Goal: Task Accomplishment & Management: Complete application form

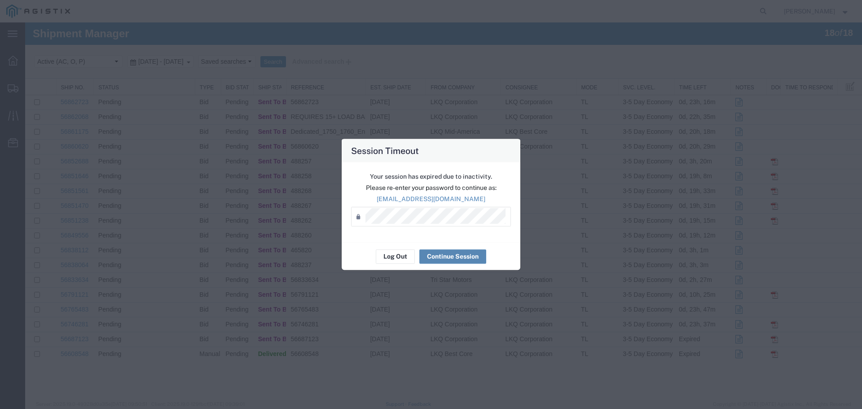
click at [460, 257] on button "Continue Session" at bounding box center [452, 256] width 67 height 14
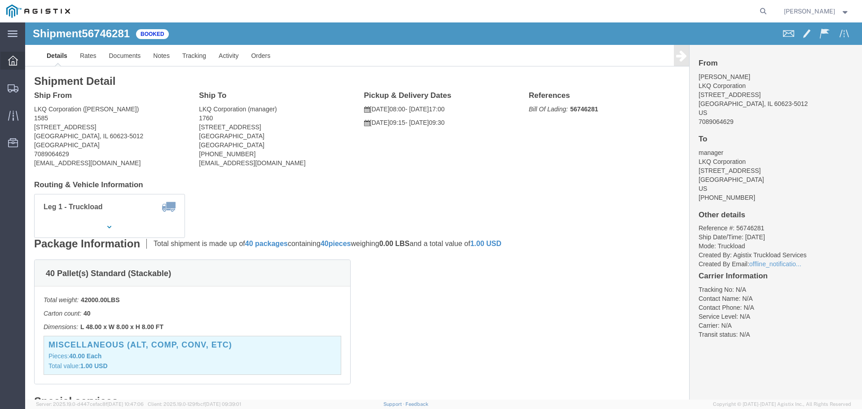
click at [20, 62] on div at bounding box center [12, 61] width 25 height 18
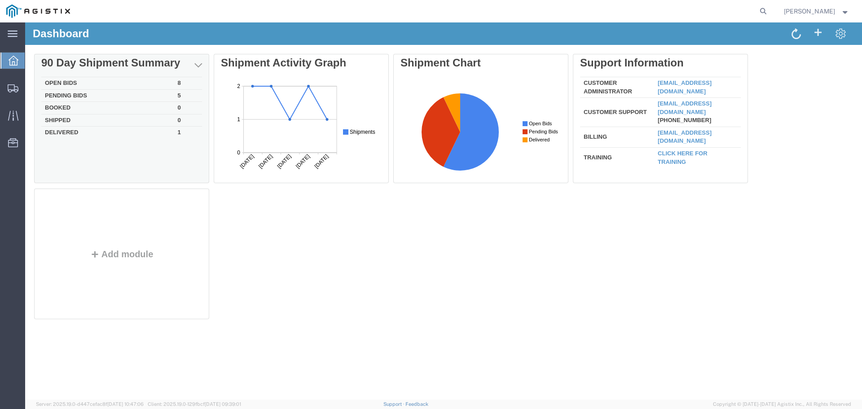
click at [72, 83] on td "Open Bids" at bounding box center [107, 83] width 133 height 13
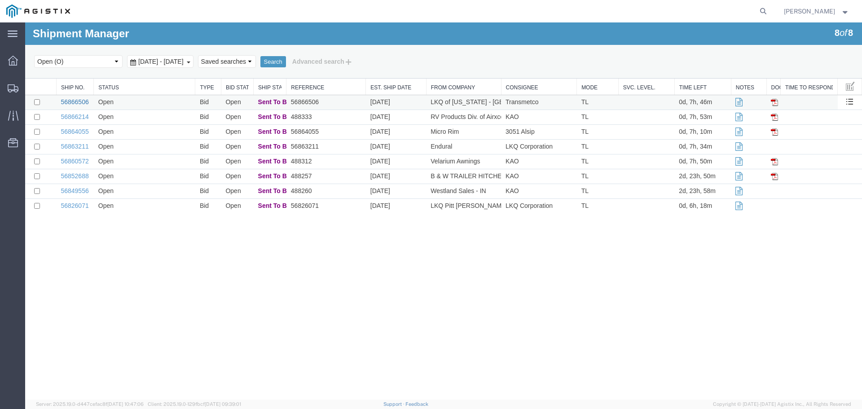
click at [82, 102] on link "56866506" at bounding box center [75, 101] width 28 height 7
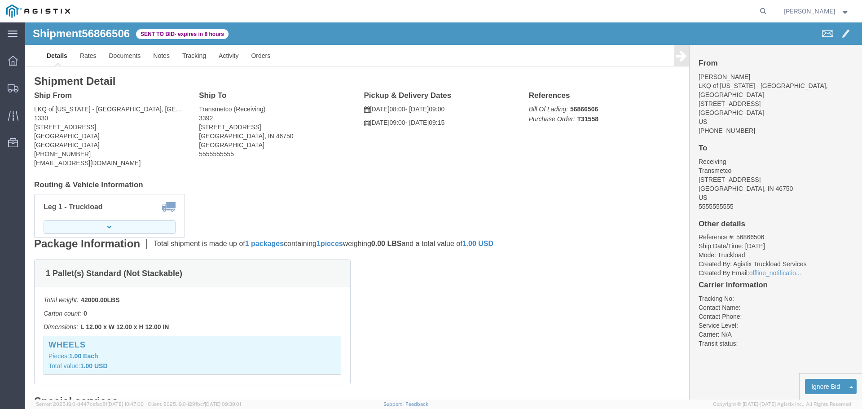
click button "button"
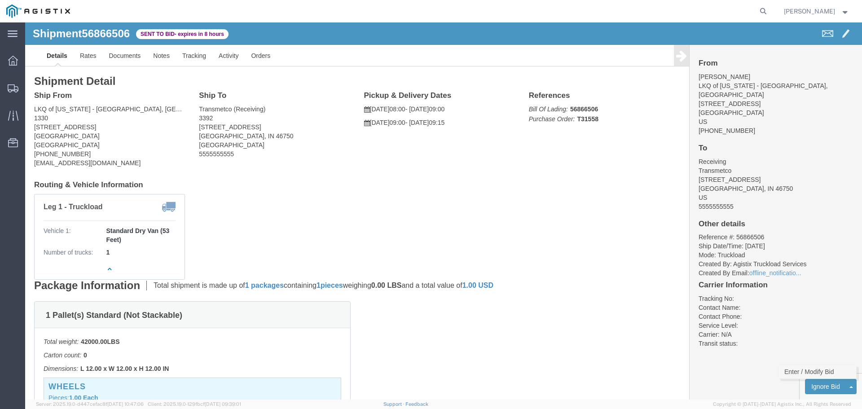
click link "Enter / Modify Bid"
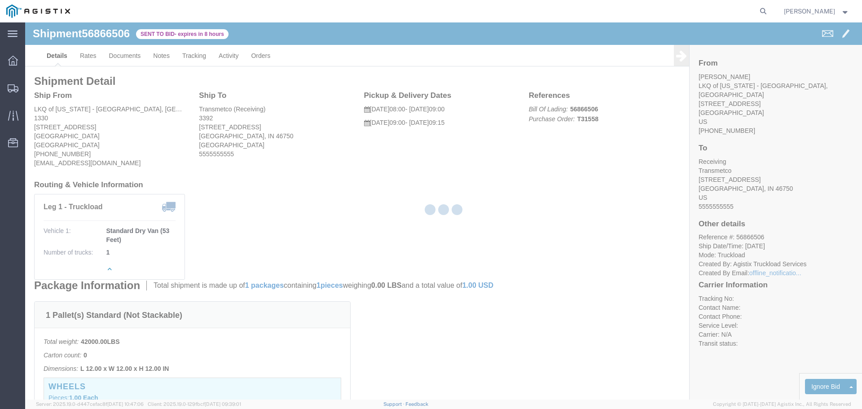
select select "22593"
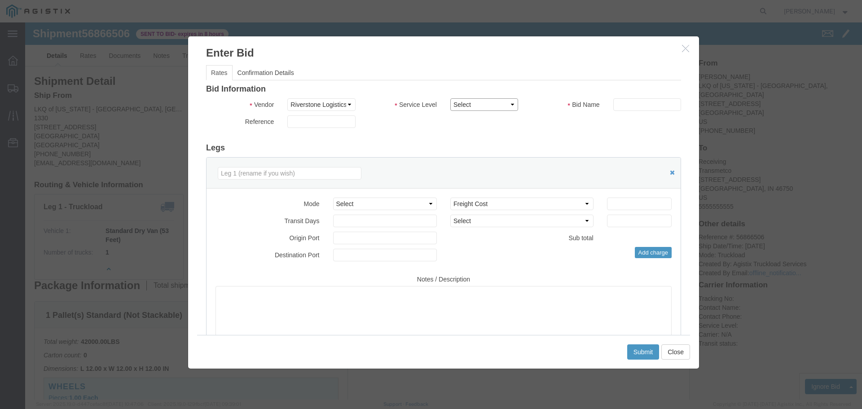
click select "Select Rail TL Standard 3 - 5 Day"
select select "41882"
click select "Select Rail TL Standard 3 - 5 Day"
click input "text"
type input "RLX"
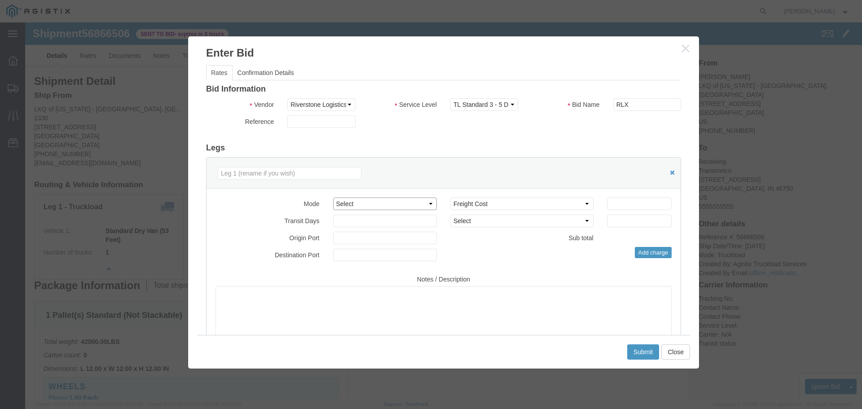
click select "Select Air Less than Truckload Multi-Leg Ocean Freight Rail Small Parcel Truckl…"
select select "TL"
click select "Select Air Less than Truckload Multi-Leg Ocean Freight Rail Small Parcel Truckl…"
click input "number"
type input "1"
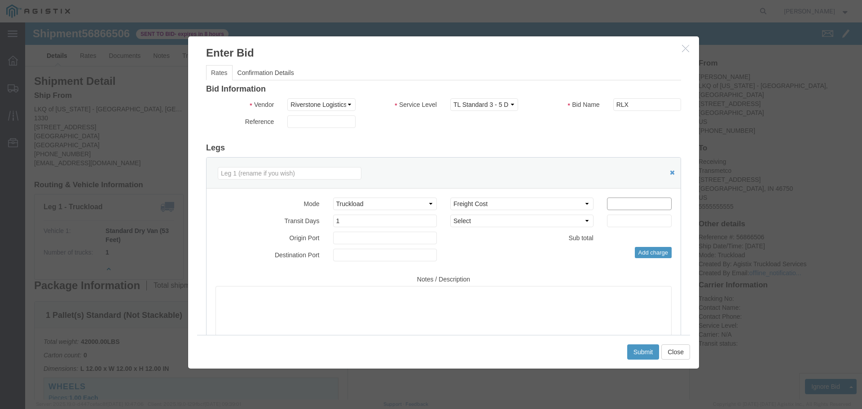
click input "number"
type input "600"
click button "Submit"
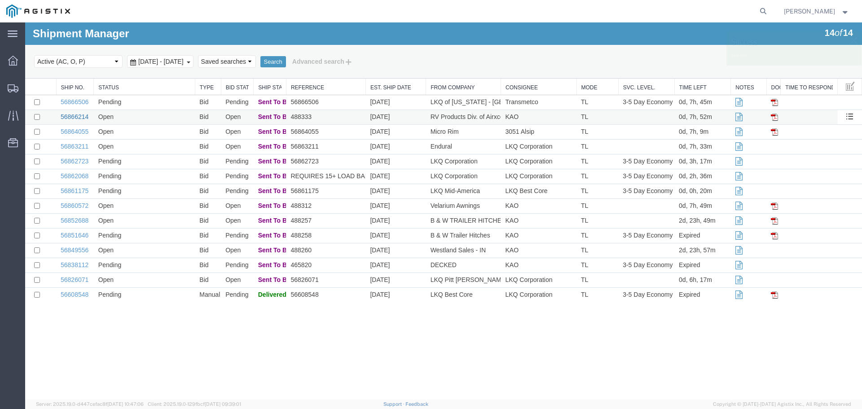
click at [83, 116] on link "56866214" at bounding box center [75, 116] width 28 height 7
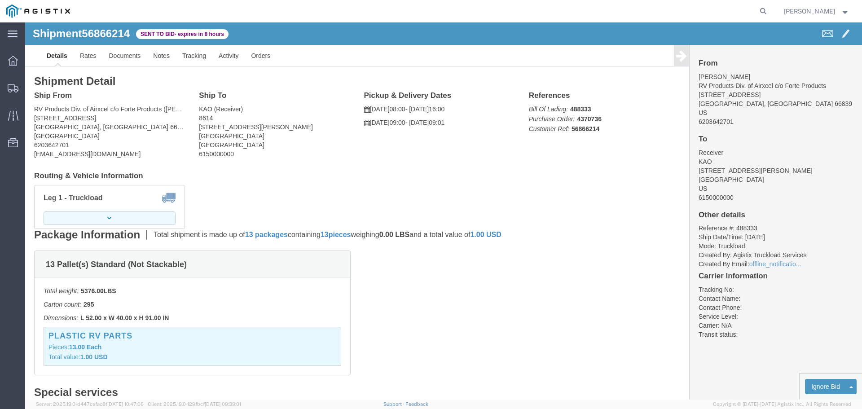
click button "button"
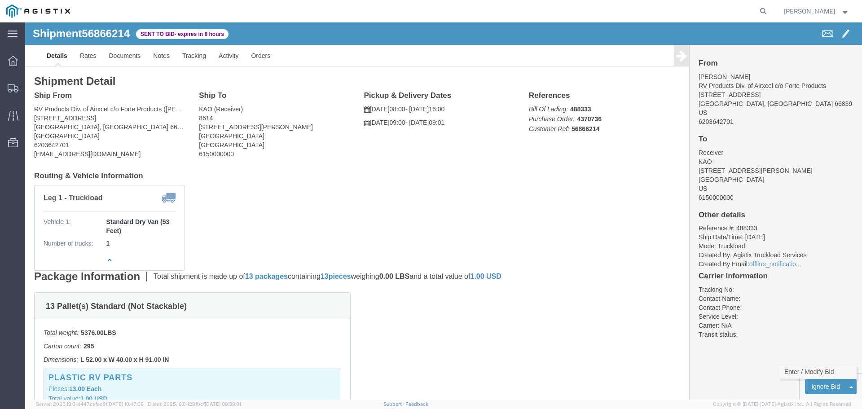
click link "Enter / Modify Bid"
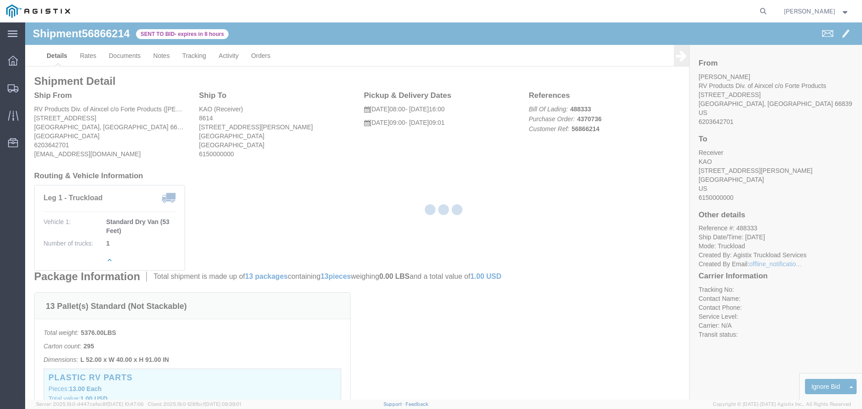
select select "22593"
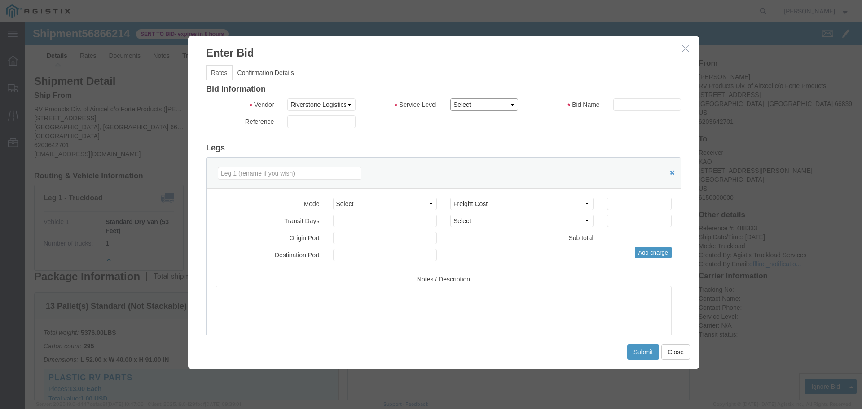
click select "Select Rail TL Standard 3 - 5 Day"
select select "41882"
click select "Select Rail TL Standard 3 - 5 Day"
click input "text"
type input "RLX"
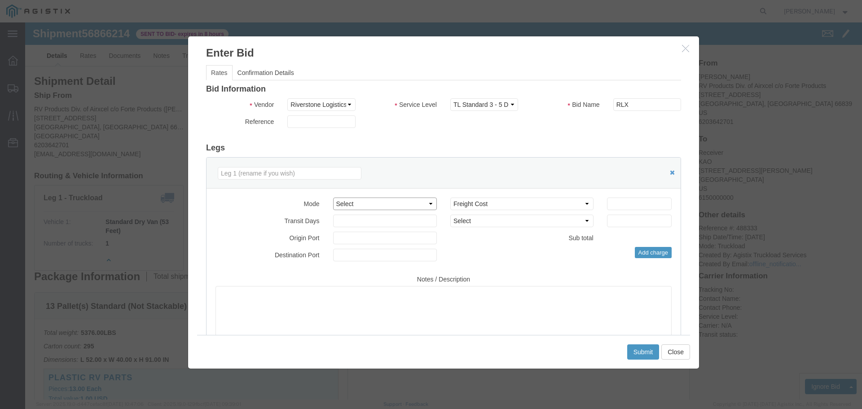
click select "Select Air Less than Truckload Multi-Leg Ocean Freight Rail Small Parcel Truckl…"
select select "TL"
click select "Select Air Less than Truckload Multi-Leg Ocean Freight Rail Small Parcel Truckl…"
click input "number"
type input "3"
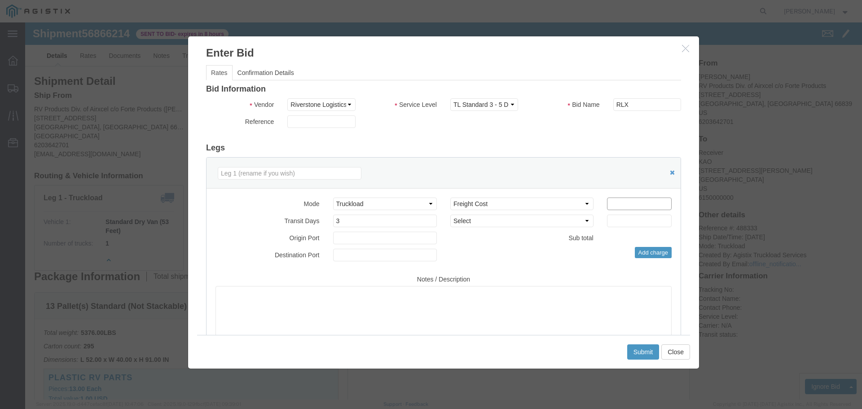
click input "number"
type input "2250"
click button "Submit"
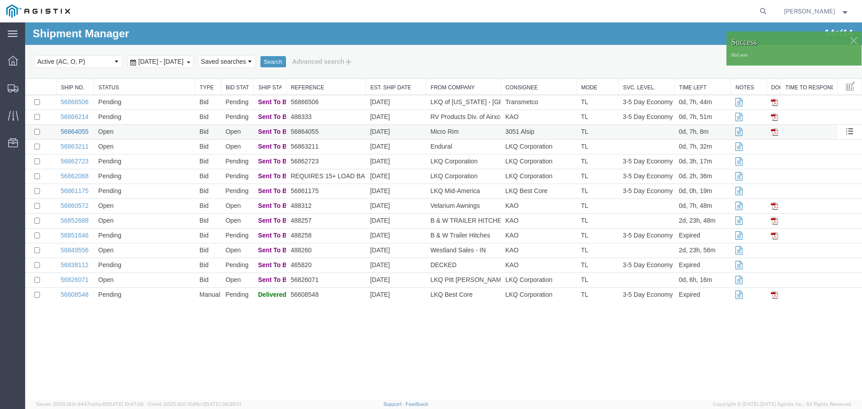
click at [85, 135] on link "56864055" at bounding box center [75, 131] width 28 height 7
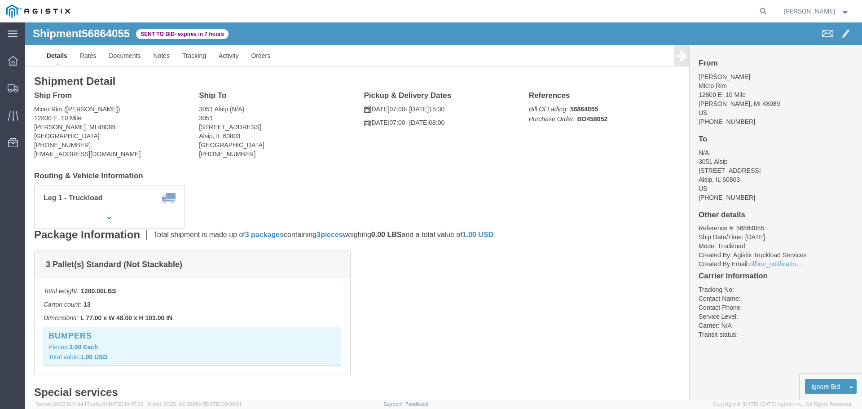
click link "Enter / Modify Bid"
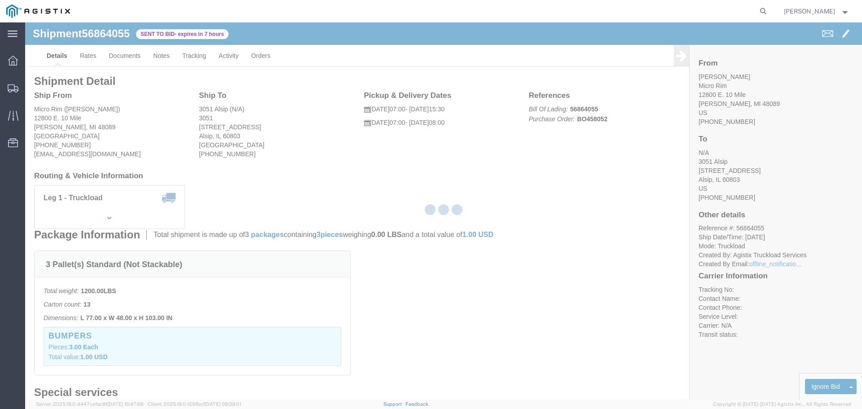
select select "22593"
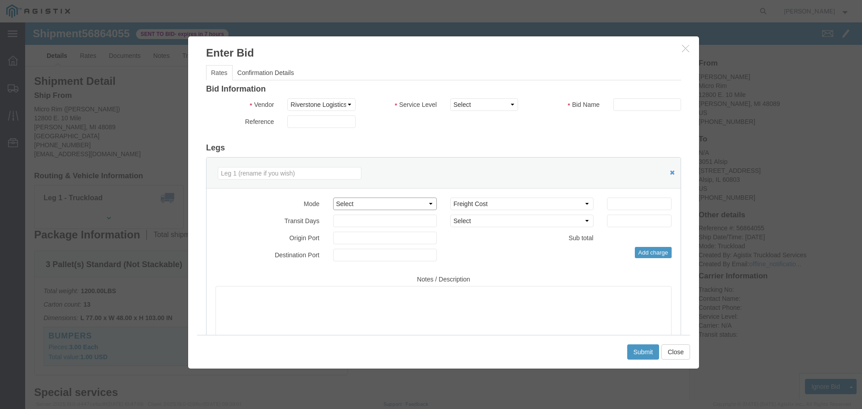
click select "Select Air Less than Truckload Multi-Leg Ocean Freight Rail Small Parcel Truckl…"
select select "TL"
click select "Select Air Less than Truckload Multi-Leg Ocean Freight Rail Small Parcel Truckl…"
click input "number"
type input "1"
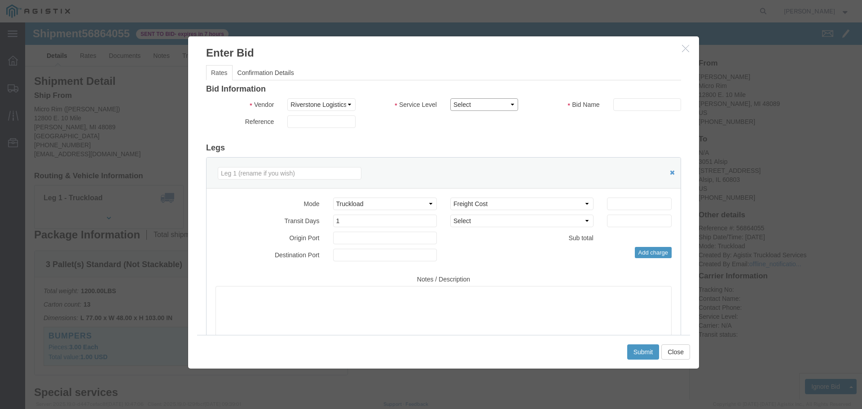
click select "Select Rail TL Standard 3 - 5 Day"
select select "41882"
click select "Select Rail TL Standard 3 - 5 Day"
click input "text"
type input "RLX"
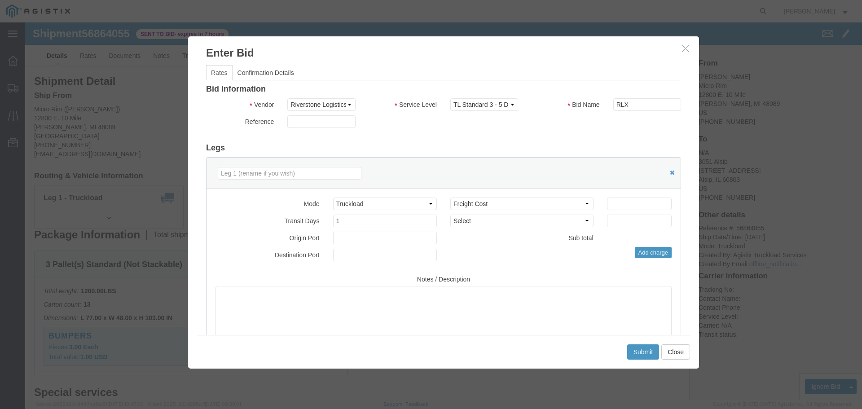
click div "Reference"
click input "number"
type input "600"
click div "Add charge"
click button "Submit"
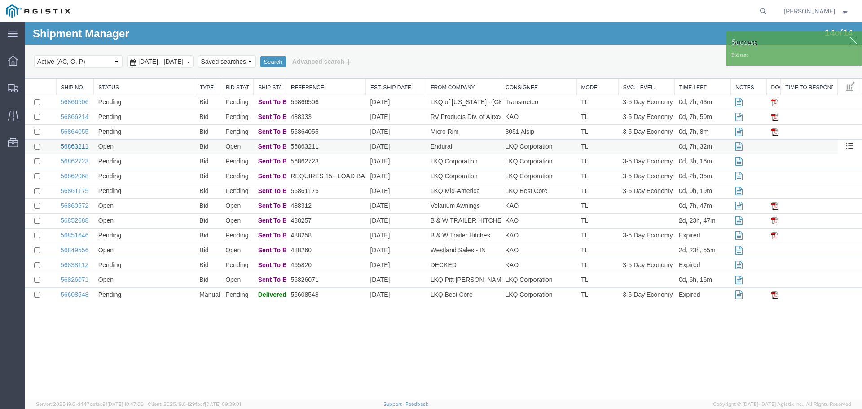
click at [79, 145] on link "56863211" at bounding box center [75, 146] width 28 height 7
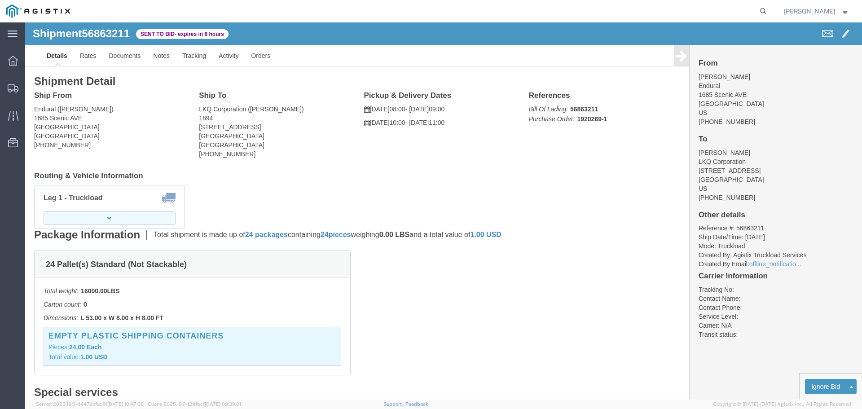
click button "button"
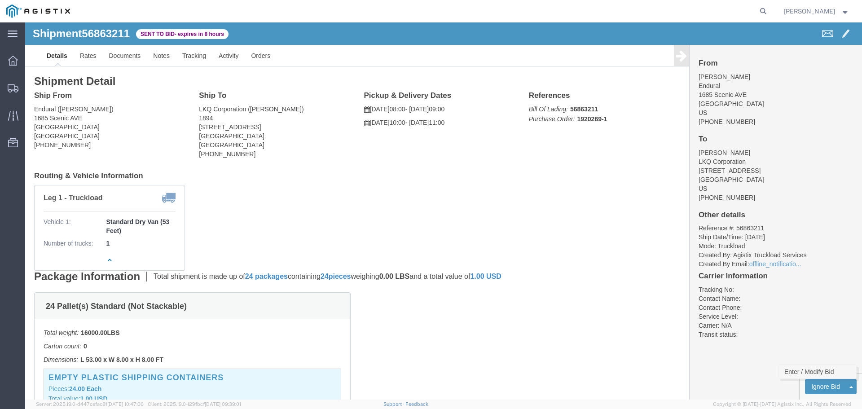
click link "Enter / Modify Bid"
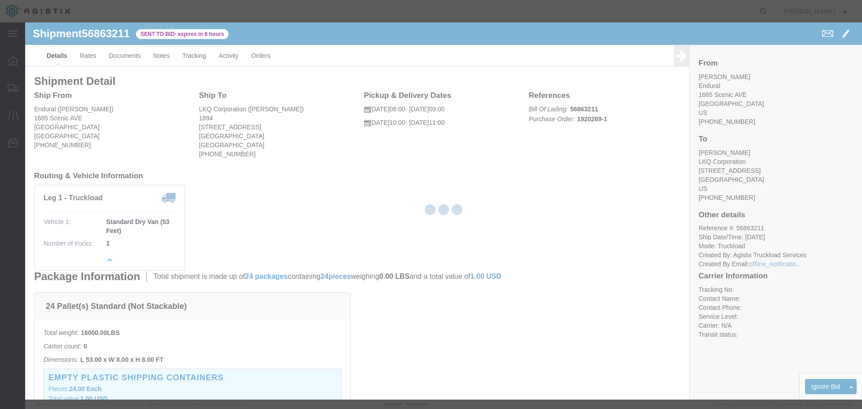
select select "22593"
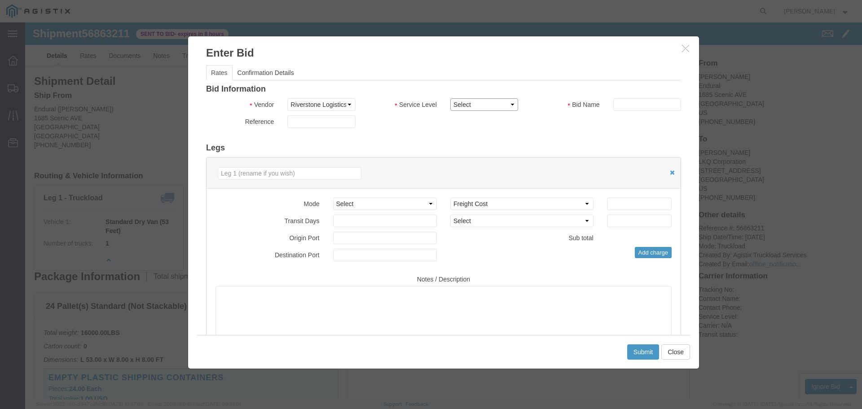
drag, startPoint x: 468, startPoint y: 83, endPoint x: 466, endPoint y: 87, distance: 4.8
click select "Select Rail TL Standard 3 - 5 Day"
select select "41882"
click select "Select Rail TL Standard 3 - 5 Day"
drag, startPoint x: 599, startPoint y: 83, endPoint x: 602, endPoint y: 92, distance: 8.8
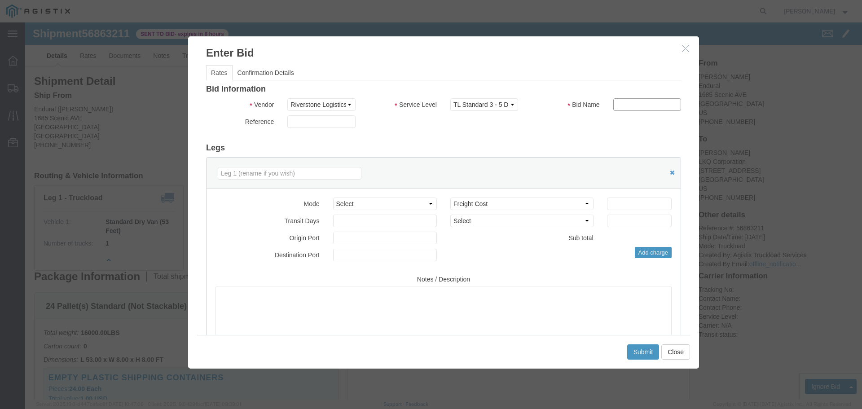
click input "text"
type input "RLX"
click select "Select Air Less than Truckload Multi-Leg Ocean Freight Rail Small Parcel Truckl…"
select select "TL"
click select "Select Air Less than Truckload Multi-Leg Ocean Freight Rail Small Parcel Truckl…"
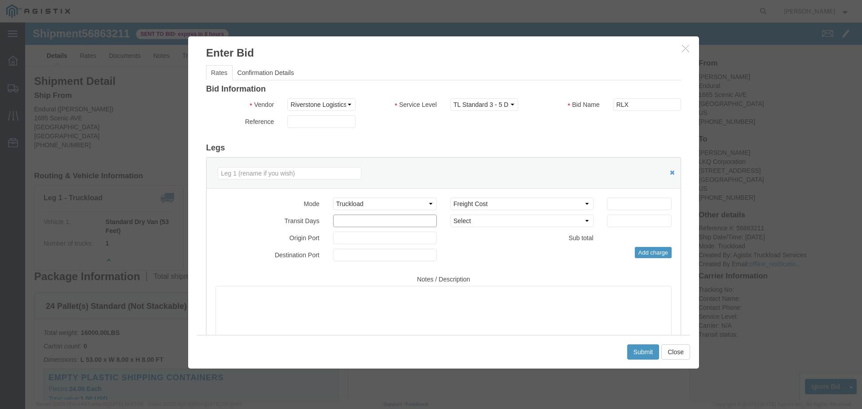
click input "number"
type input "4"
click input "number"
type input "4900"
click button "Submit"
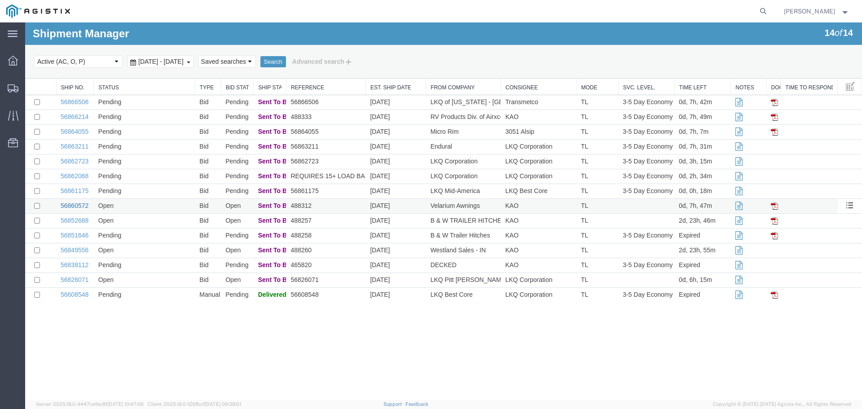
click at [75, 207] on link "56860572" at bounding box center [75, 205] width 28 height 7
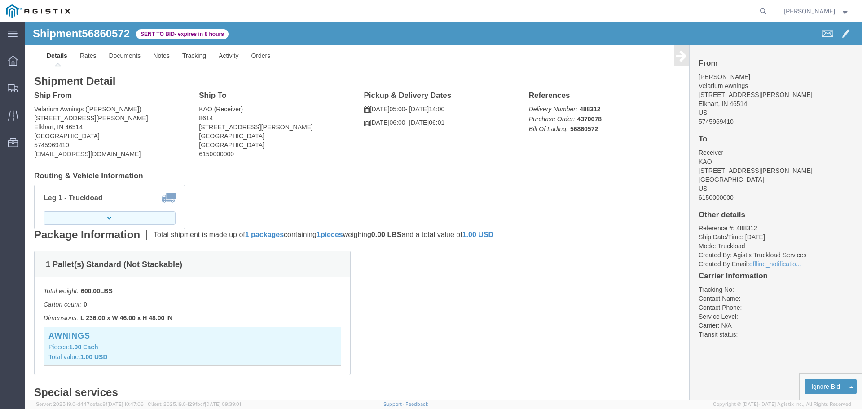
click button "button"
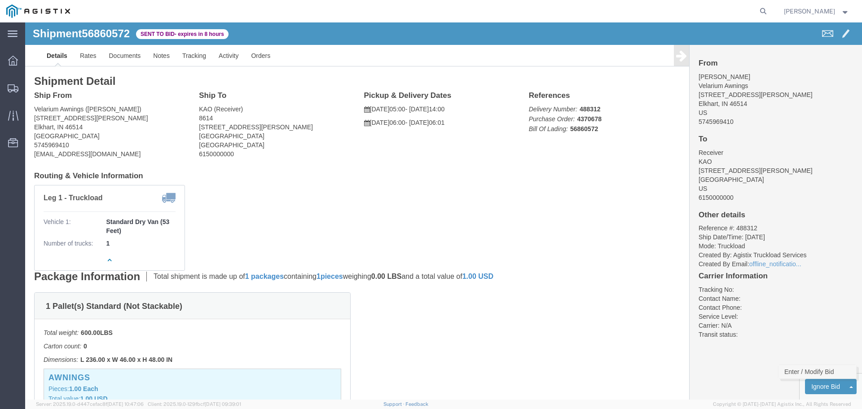
click link "Enter / Modify Bid"
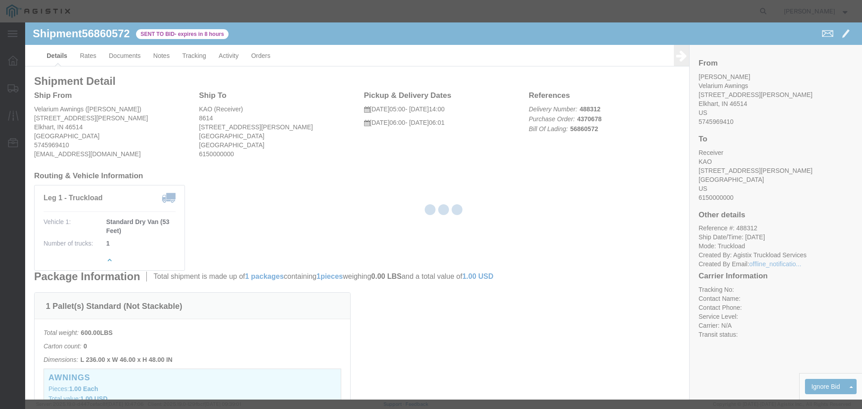
select select "22593"
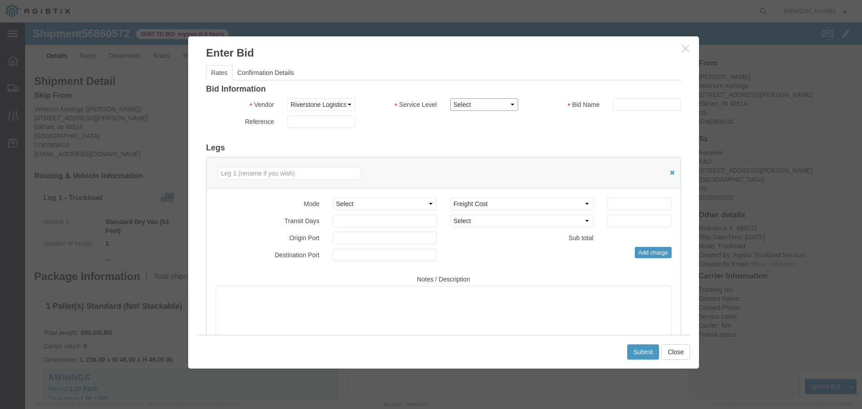
drag, startPoint x: 457, startPoint y: 83, endPoint x: 456, endPoint y: 88, distance: 5.9
click select "Select Rail TL Standard 3 - 5 Day"
select select "41882"
click select "Select Rail TL Standard 3 - 5 Day"
click input "text"
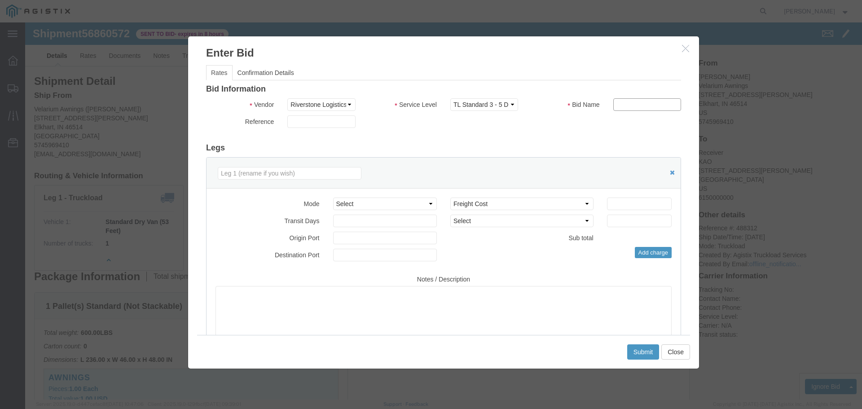
type input "RLX"
click h3 "Legs"
drag, startPoint x: 348, startPoint y: 177, endPoint x: 347, endPoint y: 187, distance: 9.5
click select "Select Air Less than Truckload Multi-Leg Ocean Freight Rail Small Parcel Truckl…"
select select "TL"
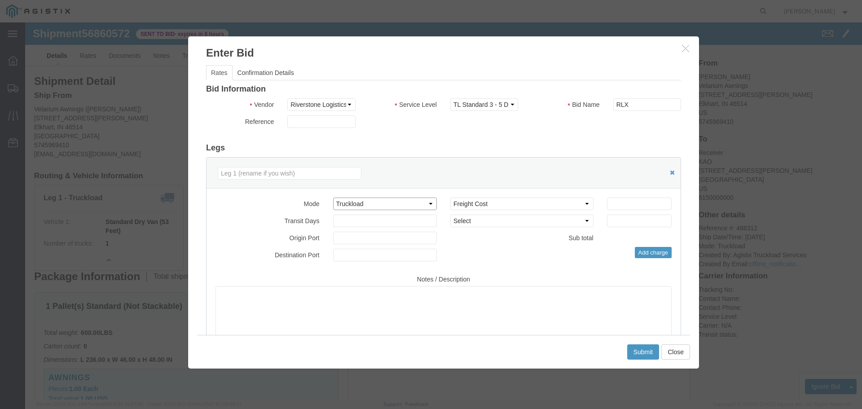
click select "Select Air Less than Truckload Multi-Leg Ocean Freight Rail Small Parcel Truckl…"
click input "number"
type input "3"
click input "number"
type input "2930"
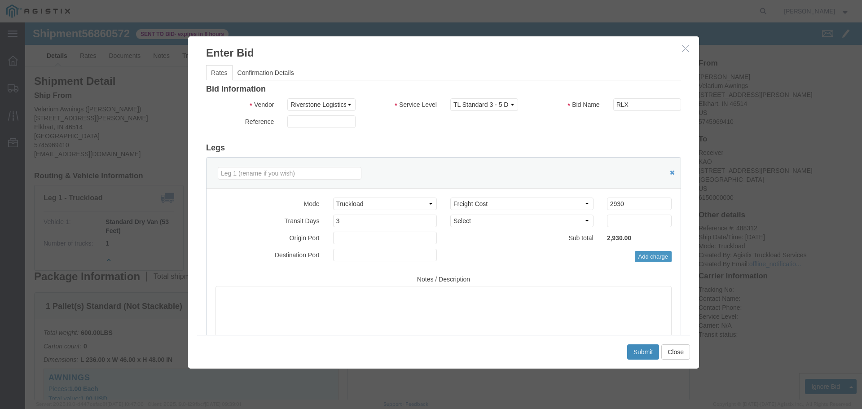
click button "Submit"
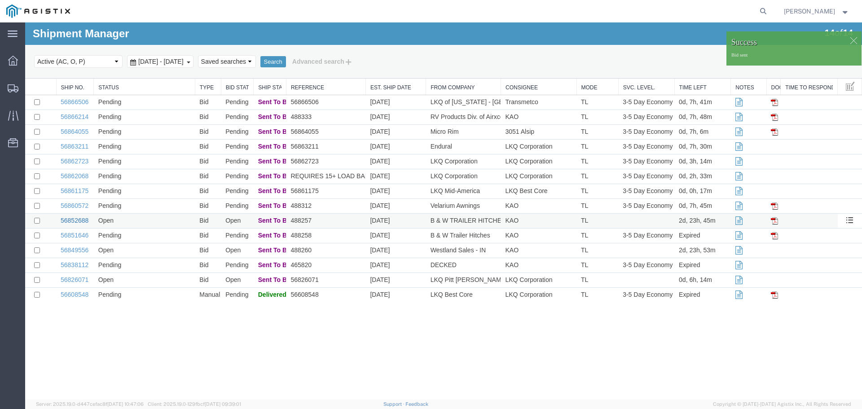
click at [83, 219] on link "56852688" at bounding box center [75, 220] width 28 height 7
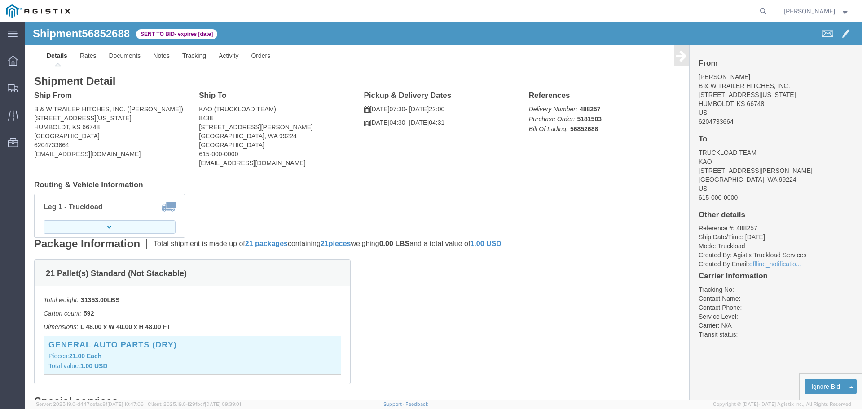
click button "button"
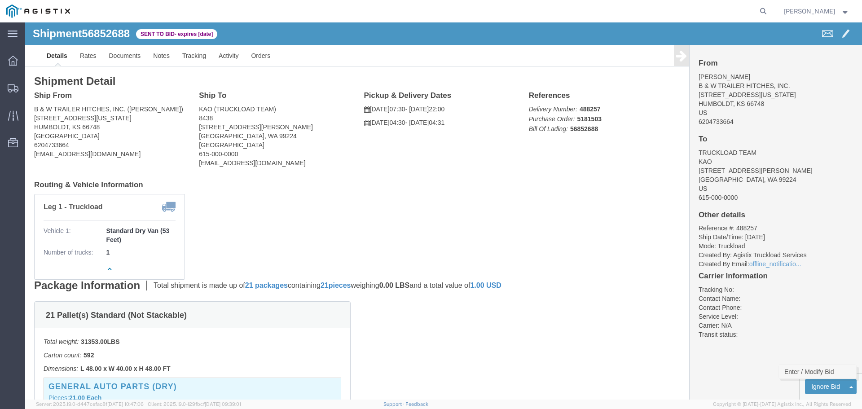
click link "Enter / Modify Bid"
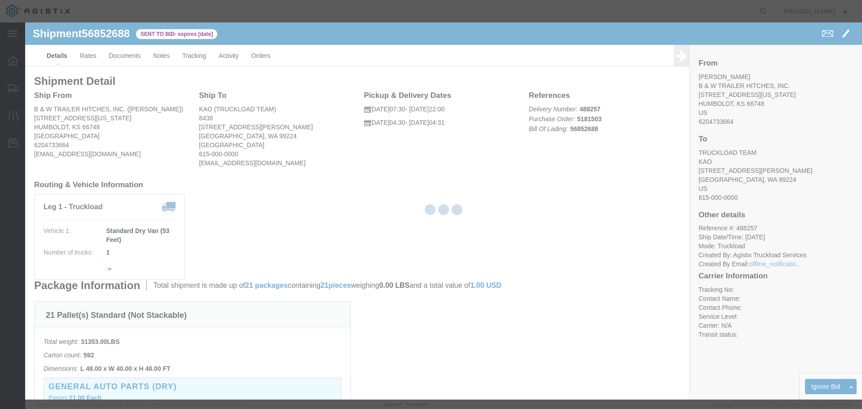
select select "22593"
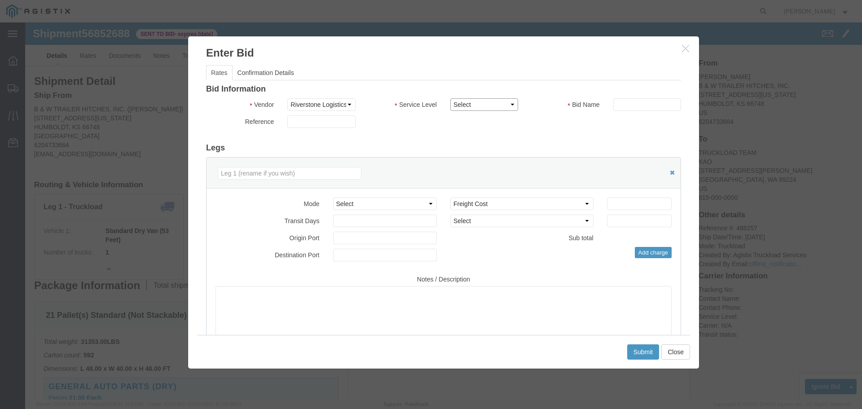
click select "Select Rail TL Standard 3 - 5 Day"
select select "41882"
click select "Select Rail TL Standard 3 - 5 Day"
click input "text"
type input "RLX"
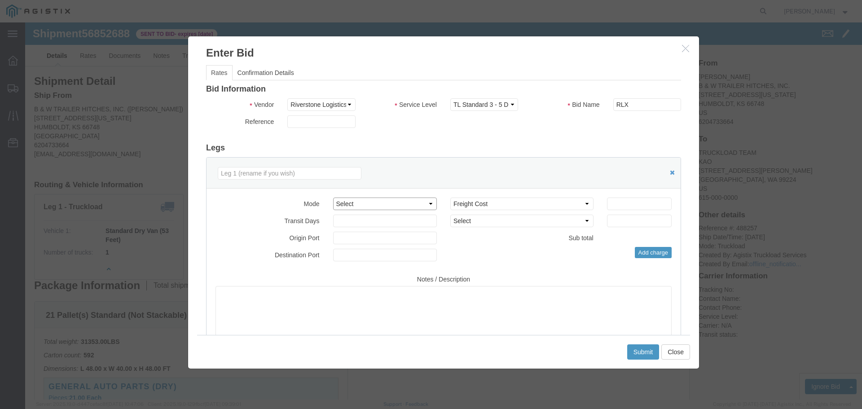
drag, startPoint x: 392, startPoint y: 181, endPoint x: 389, endPoint y: 185, distance: 4.6
click select "Select Air Less than Truckload Multi-Leg Ocean Freight Rail Small Parcel Truckl…"
select select "TL"
click select "Select Air Less than Truckload Multi-Leg Ocean Freight Rail Small Parcel Truckl…"
click input "number"
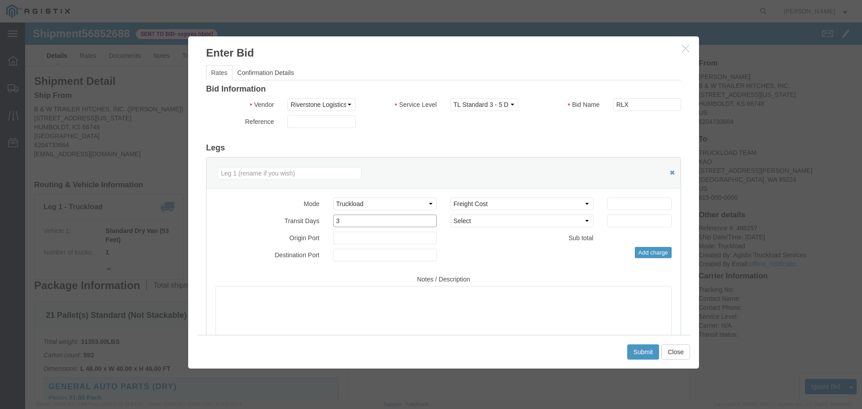
type input "3"
click input "number"
type input "4000"
click button "Submit"
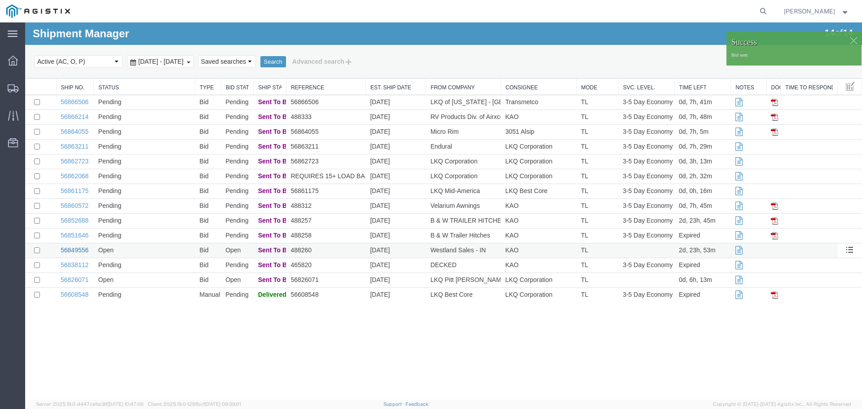
click at [85, 251] on link "56849556" at bounding box center [75, 249] width 28 height 7
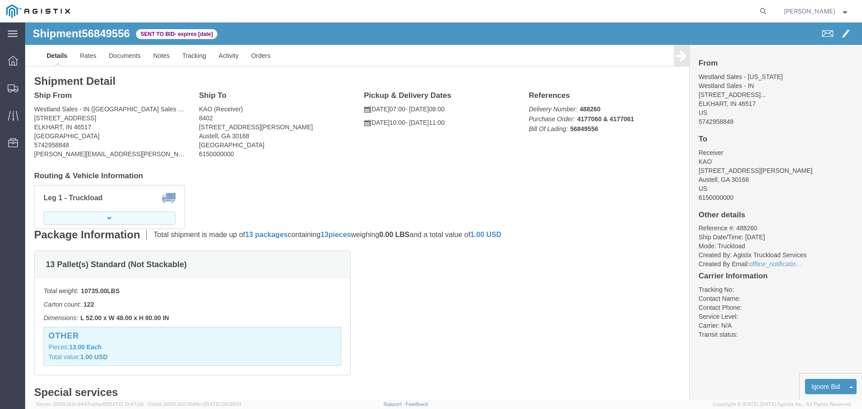
click icon "button"
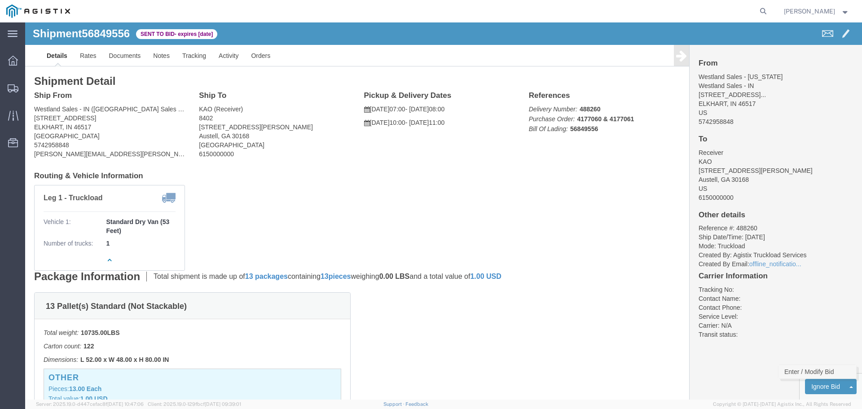
click link "Enter / Modify Bid"
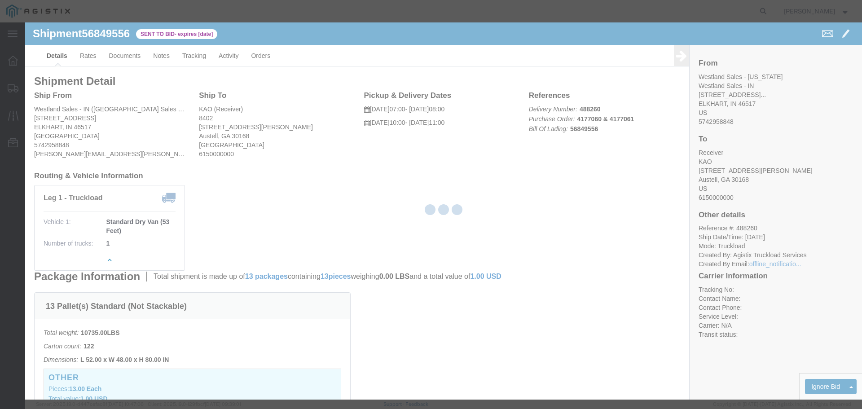
select select "22593"
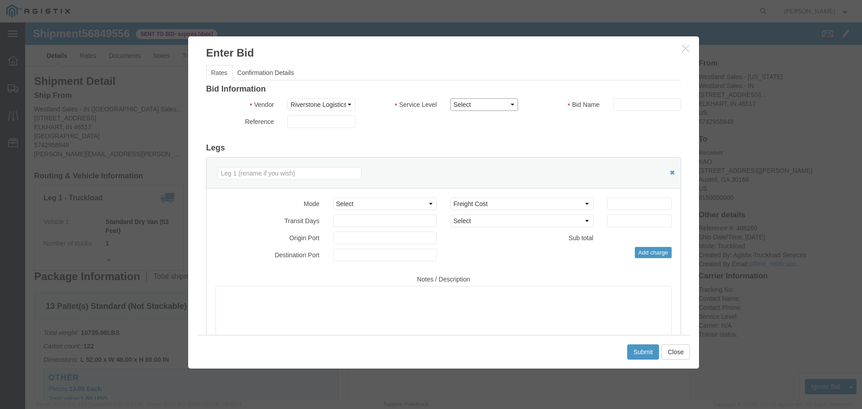
click select "Select Rail TL Standard 3 - 5 Day"
select select "41882"
click select "Select Rail TL Standard 3 - 5 Day"
click input "text"
type input "RLX"
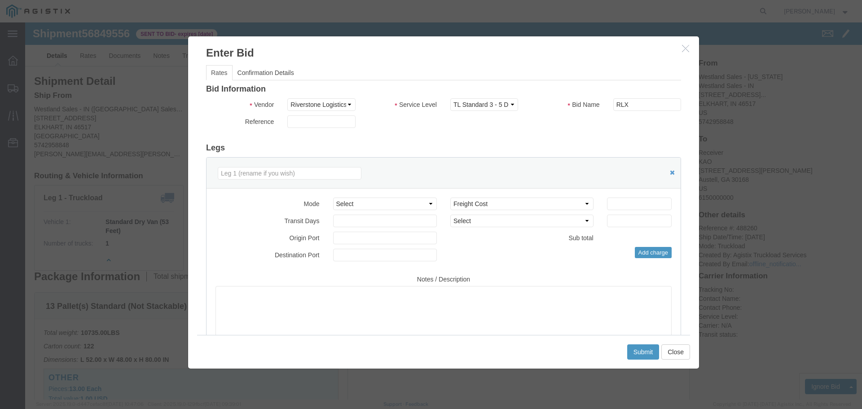
click div "Mode Select Air Less than Truckload Multi-Leg Ocean Freight Rail Small Parcel T…"
click select "Select Air Less than Truckload Multi-Leg Ocean Freight Rail Small Parcel Truckl…"
select select "TL"
click select "Select Air Less than Truckload Multi-Leg Ocean Freight Rail Small Parcel Truckl…"
click input "number"
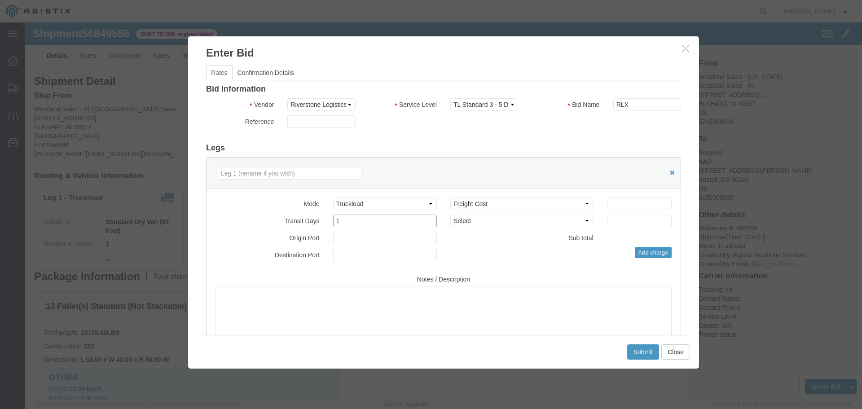
type input "1"
click input "number"
type input "1900"
click div "Add charge"
click button "Submit"
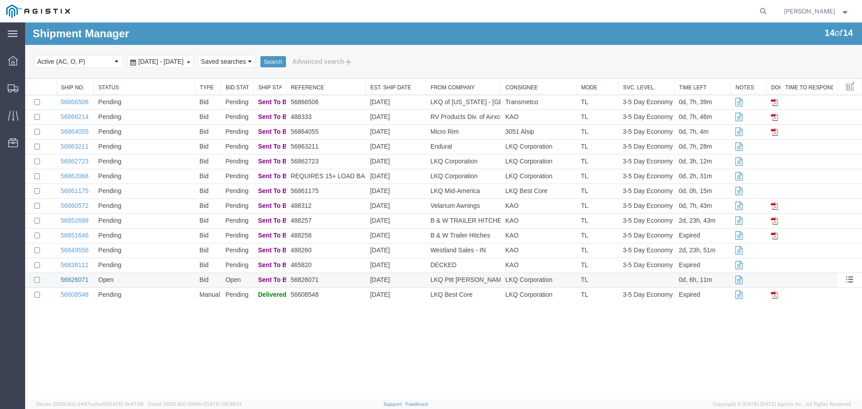
click at [71, 279] on link "56826071" at bounding box center [75, 279] width 28 height 7
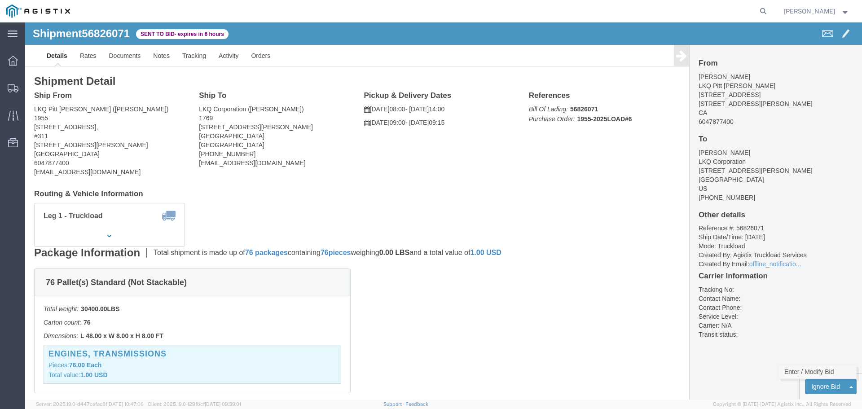
click link "Enter / Modify Bid"
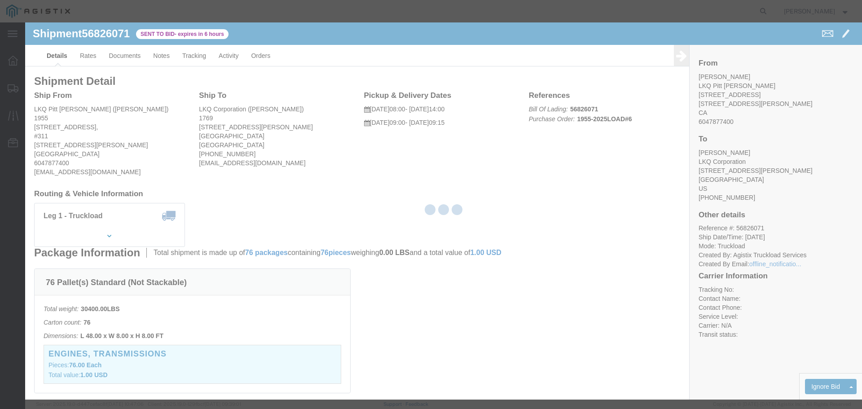
select select "22593"
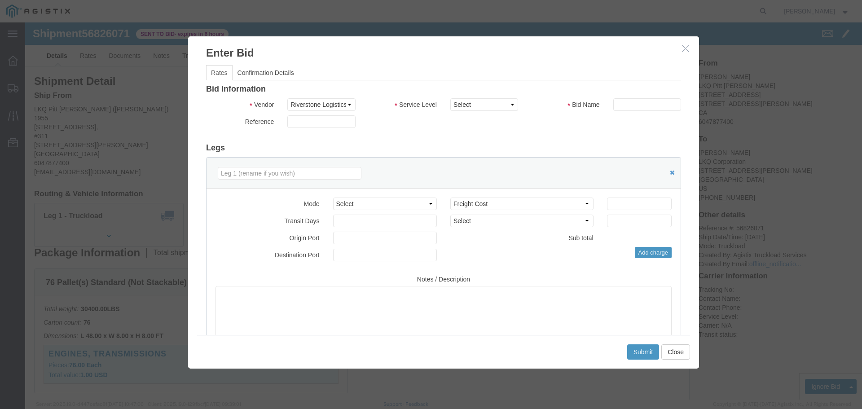
click icon "button"
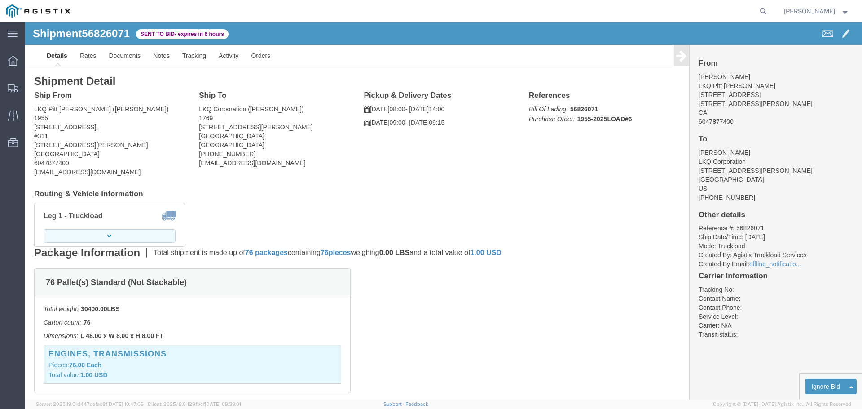
click button "button"
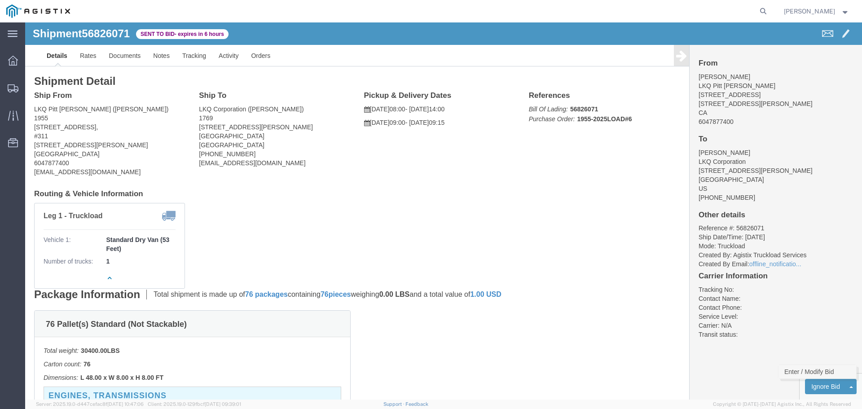
click link "Enter / Modify Bid"
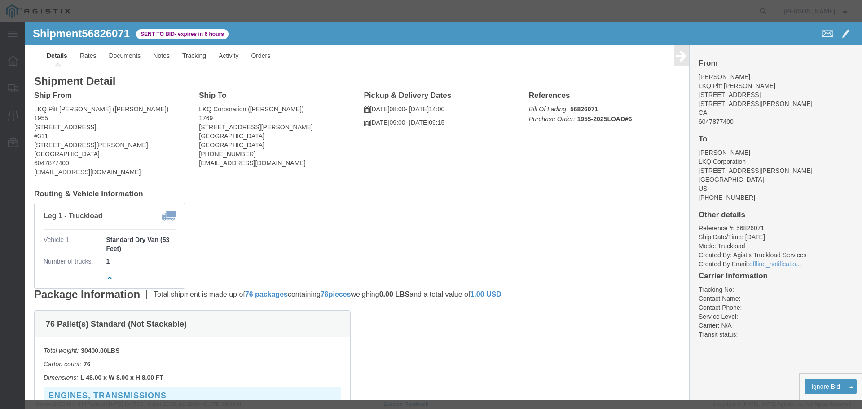
select select "22593"
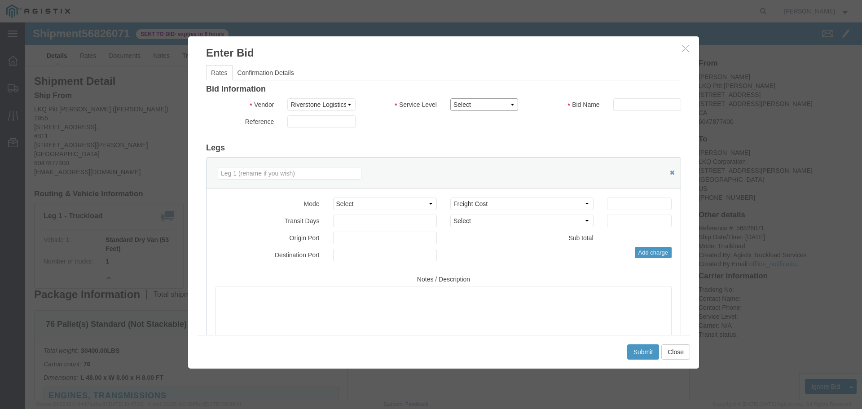
click select "Select Rail TL Standard 3 - 5 Day"
select select "41882"
click select "Select Rail TL Standard 3 - 5 Day"
click input "text"
type input "RLX"
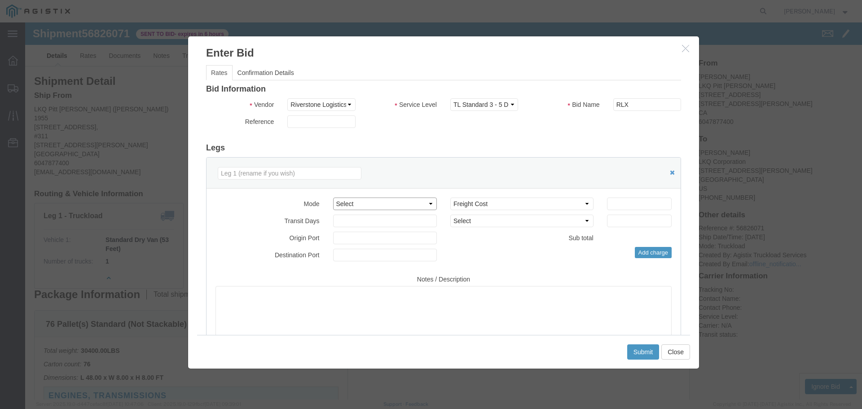
drag, startPoint x: 353, startPoint y: 180, endPoint x: 353, endPoint y: 186, distance: 5.9
click select "Select Air Less than Truckload Multi-Leg Ocean Freight Rail Small Parcel Truckl…"
select select "TL"
click select "Select Air Less than Truckload Multi-Leg Ocean Freight Rail Small Parcel Truckl…"
click input "number"
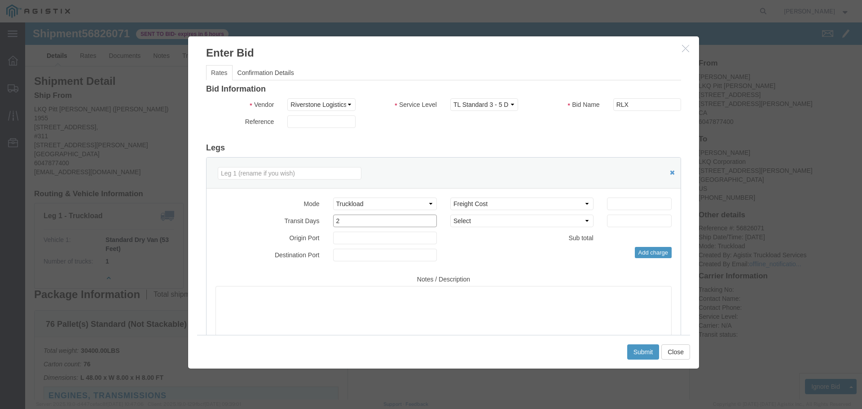
type input "2"
click input "number"
click div "Mode Select Air Less than Truckload Multi-Leg Ocean Freight Rail Small Parcel T…"
click input "2"
type input "3"
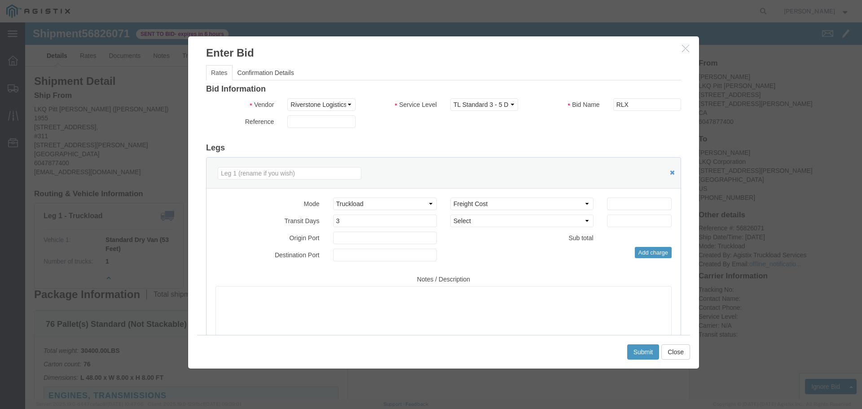
click label "Sub total"
click input "number"
type input "1500"
click div "Sub total 1,500.00"
click button "Submit"
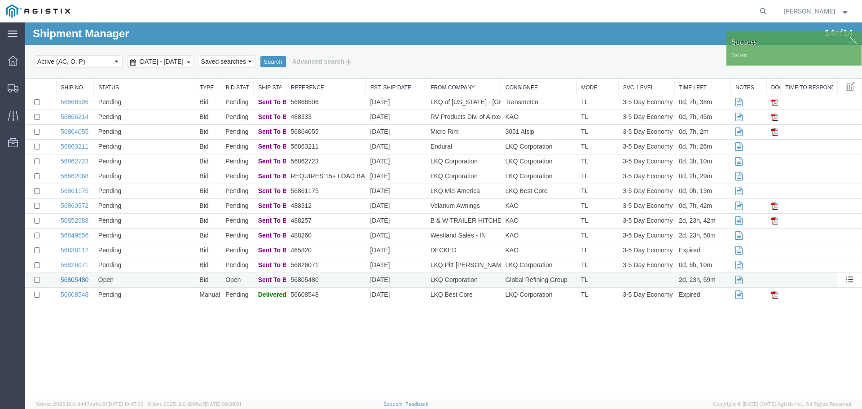
click at [74, 278] on link "56805480" at bounding box center [75, 279] width 28 height 7
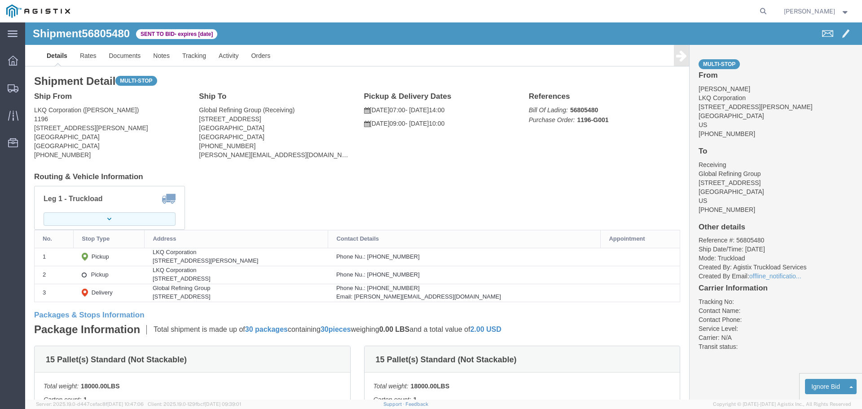
click button "button"
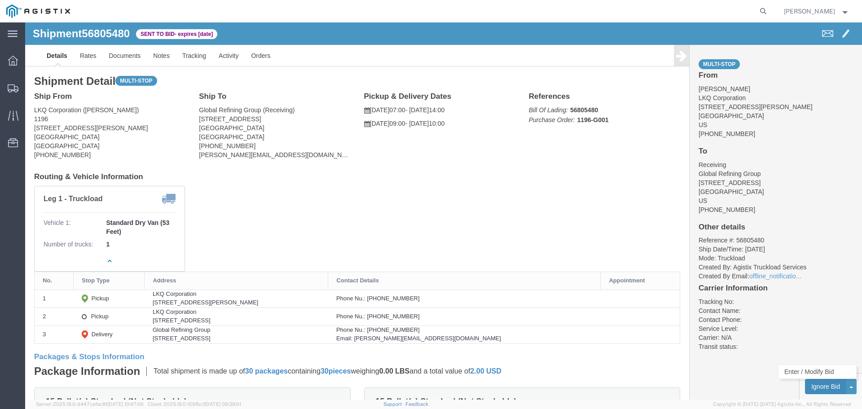
click button "Ignore Bid"
